Goal: Task Accomplishment & Management: Manage account settings

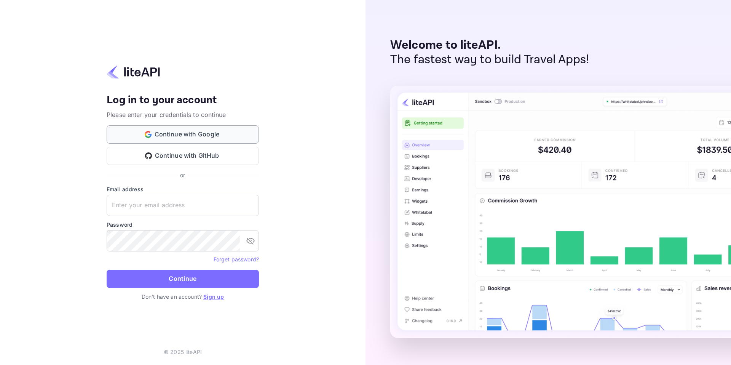
click at [222, 131] on button "Continue with Google" at bounding box center [183, 134] width 152 height 18
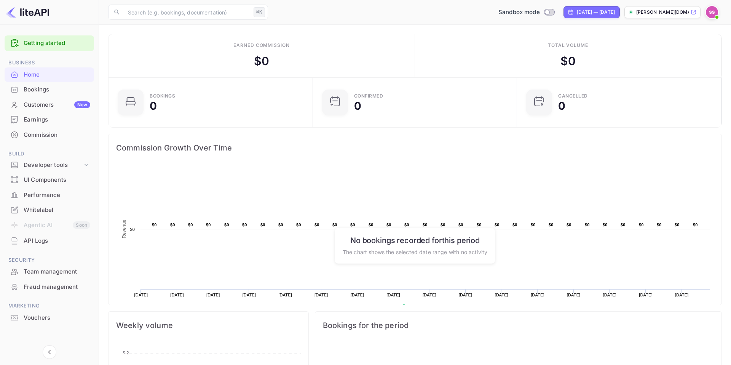
scroll to position [2, 0]
click at [87, 163] on icon at bounding box center [87, 163] width 8 height 8
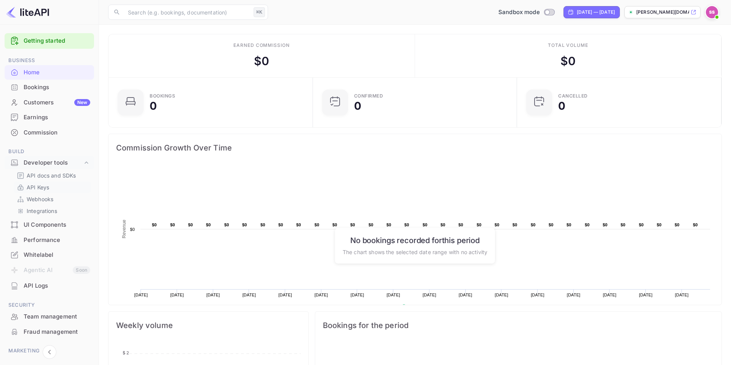
click at [70, 185] on link "API Keys" at bounding box center [52, 187] width 71 height 8
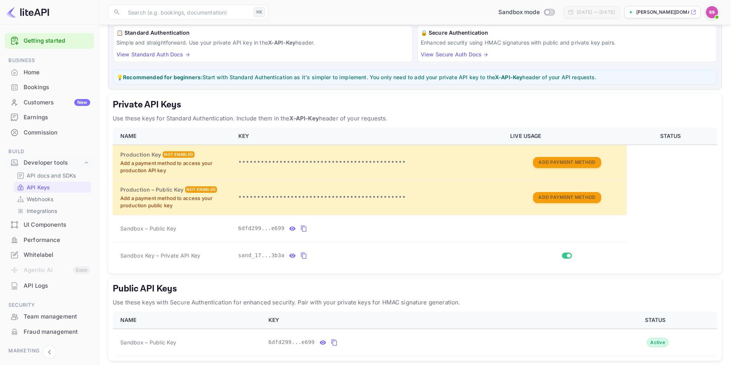
scroll to position [93, 0]
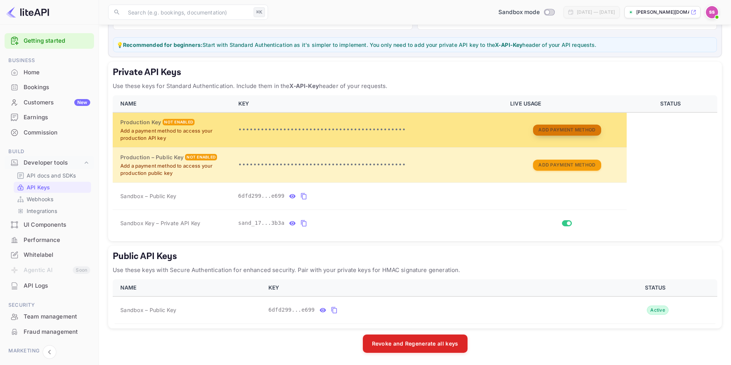
click at [563, 127] on button "Add Payment Method" at bounding box center [567, 130] width 68 height 11
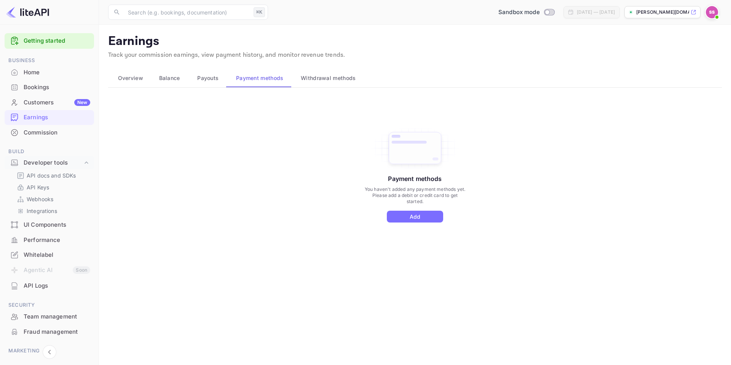
click at [131, 84] on button "Overview" at bounding box center [128, 78] width 41 height 18
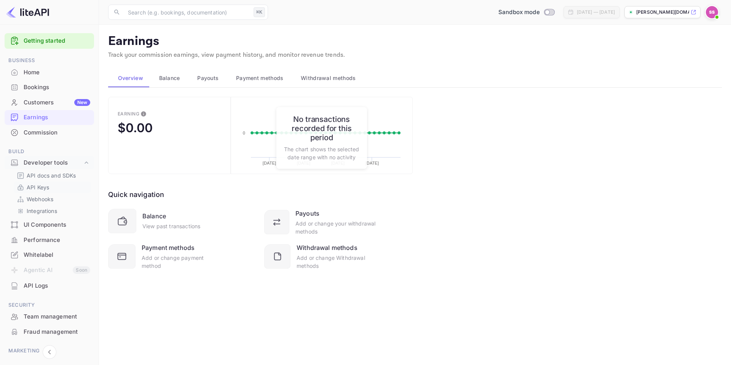
click at [47, 190] on p "API Keys" at bounding box center [38, 187] width 22 height 8
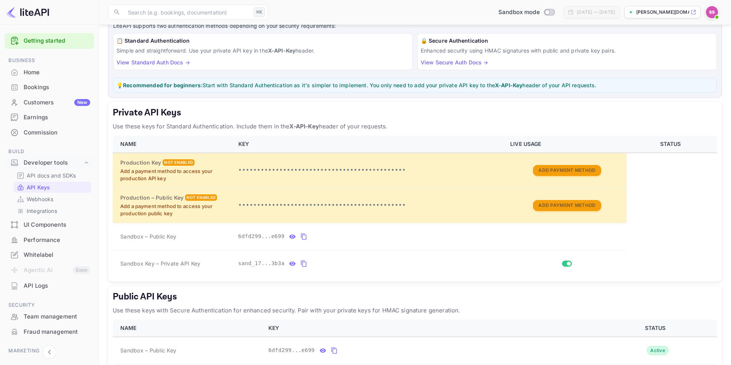
scroll to position [93, 0]
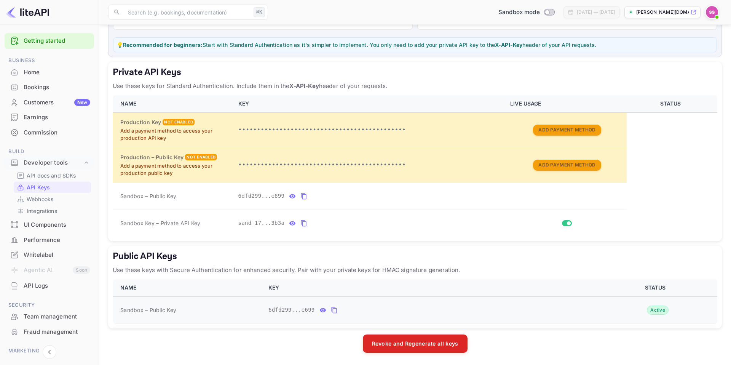
click at [324, 311] on icon "public api keys table" at bounding box center [323, 310] width 6 height 4
